Goal: Information Seeking & Learning: Learn about a topic

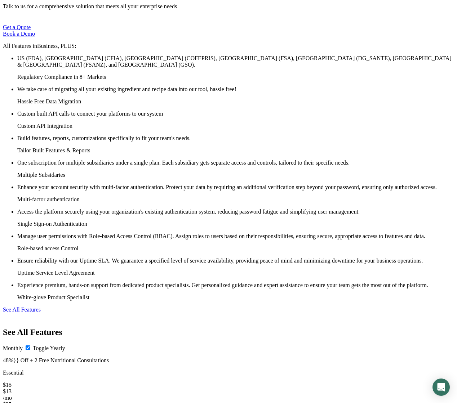
scroll to position [2632, 0]
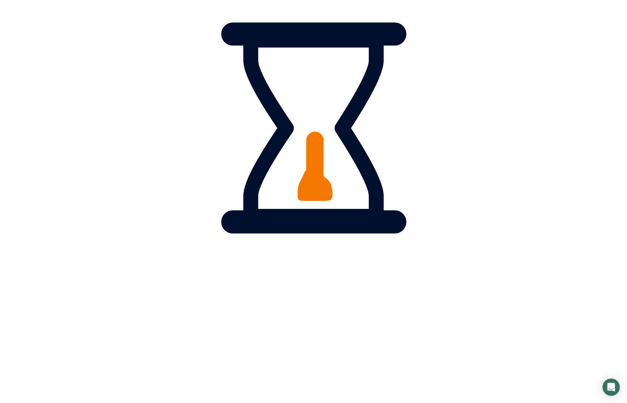
scroll to position [539, 0]
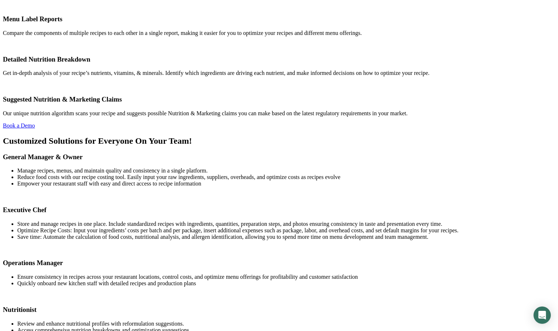
scroll to position [1034, 0]
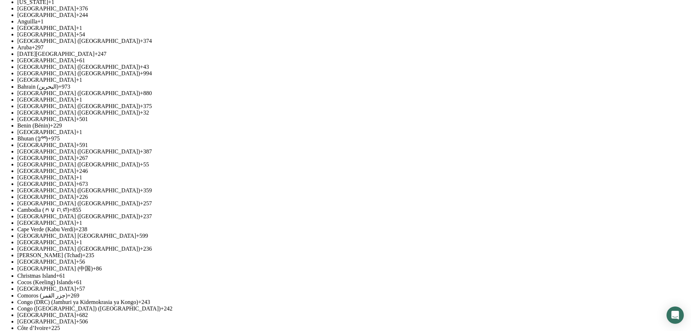
scroll to position [1763, 0]
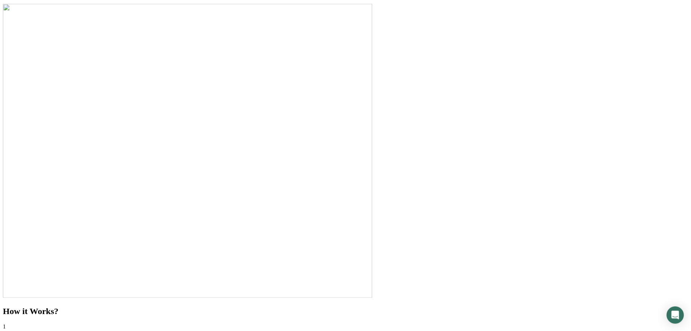
scroll to position [1359, 0]
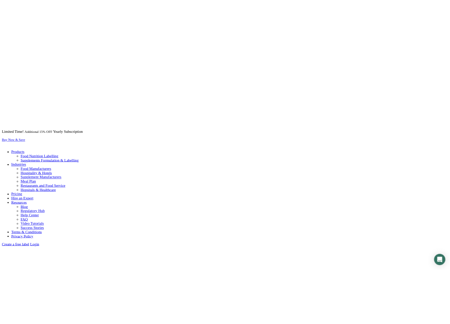
scroll to position [992, 0]
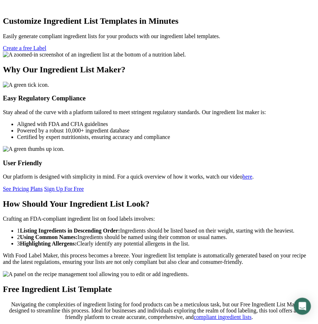
scroll to position [958, 0]
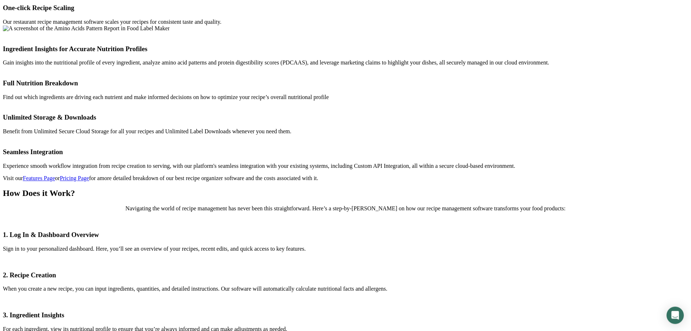
scroll to position [1579, 0]
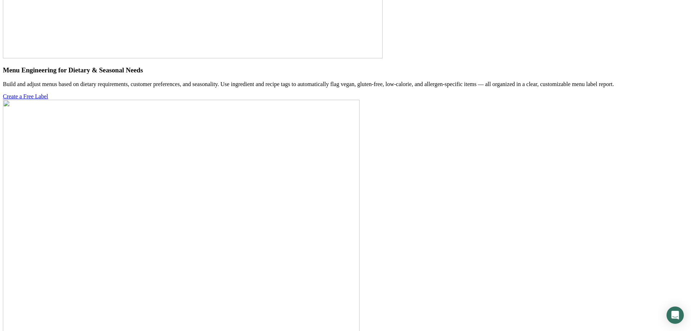
scroll to position [2865, 0]
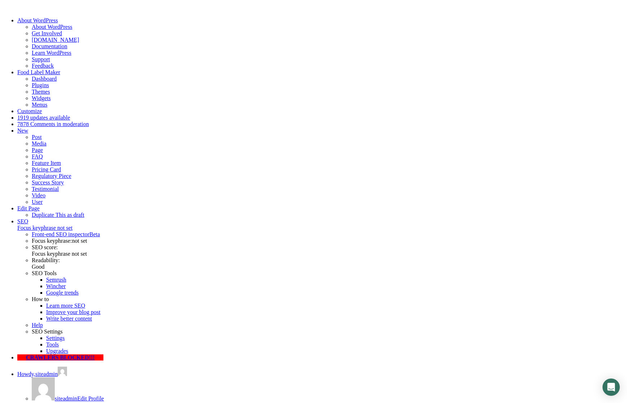
click at [40, 205] on link "Edit Page" at bounding box center [28, 208] width 22 height 6
